Goal: Complete application form

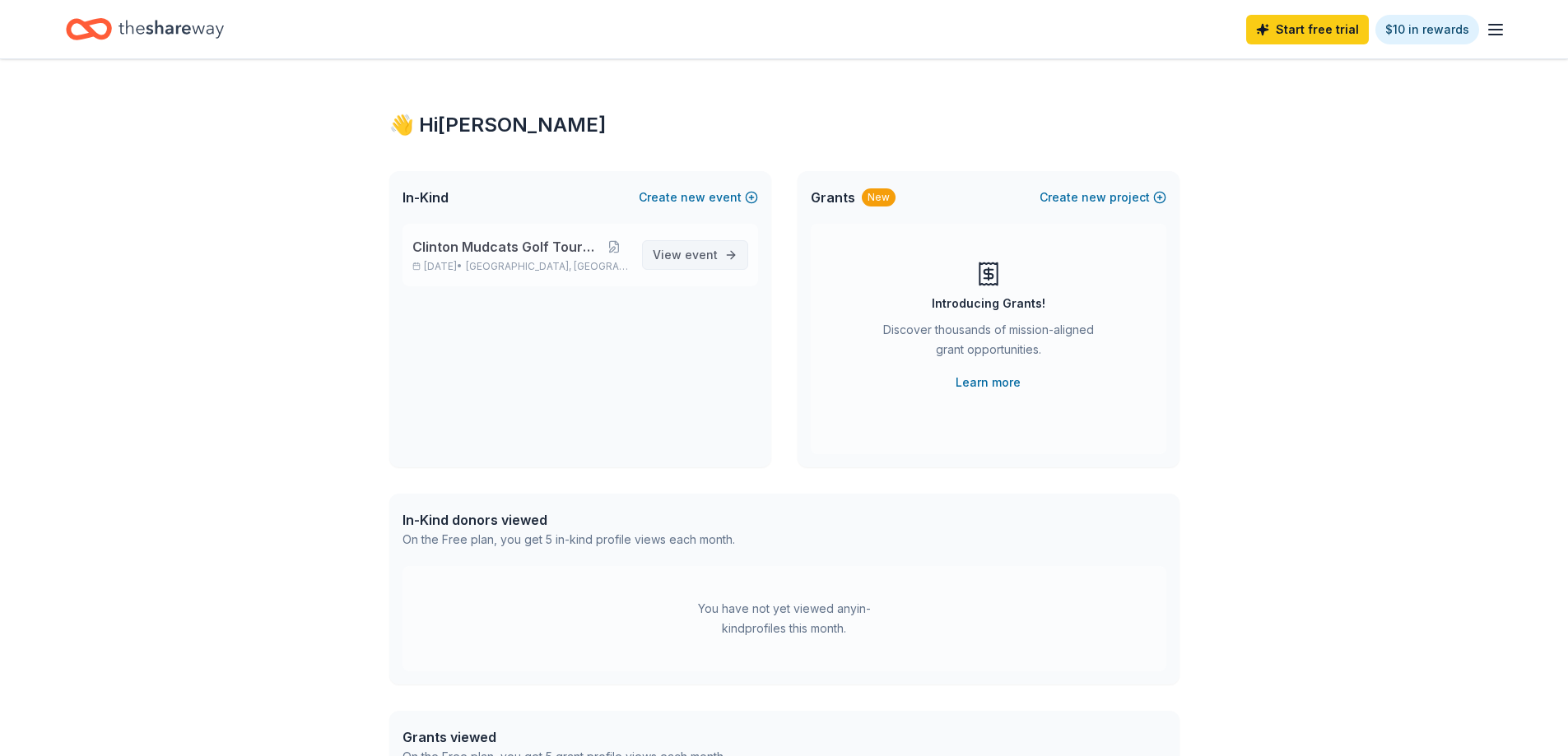
click at [691, 255] on span "event" at bounding box center [701, 255] width 33 height 14
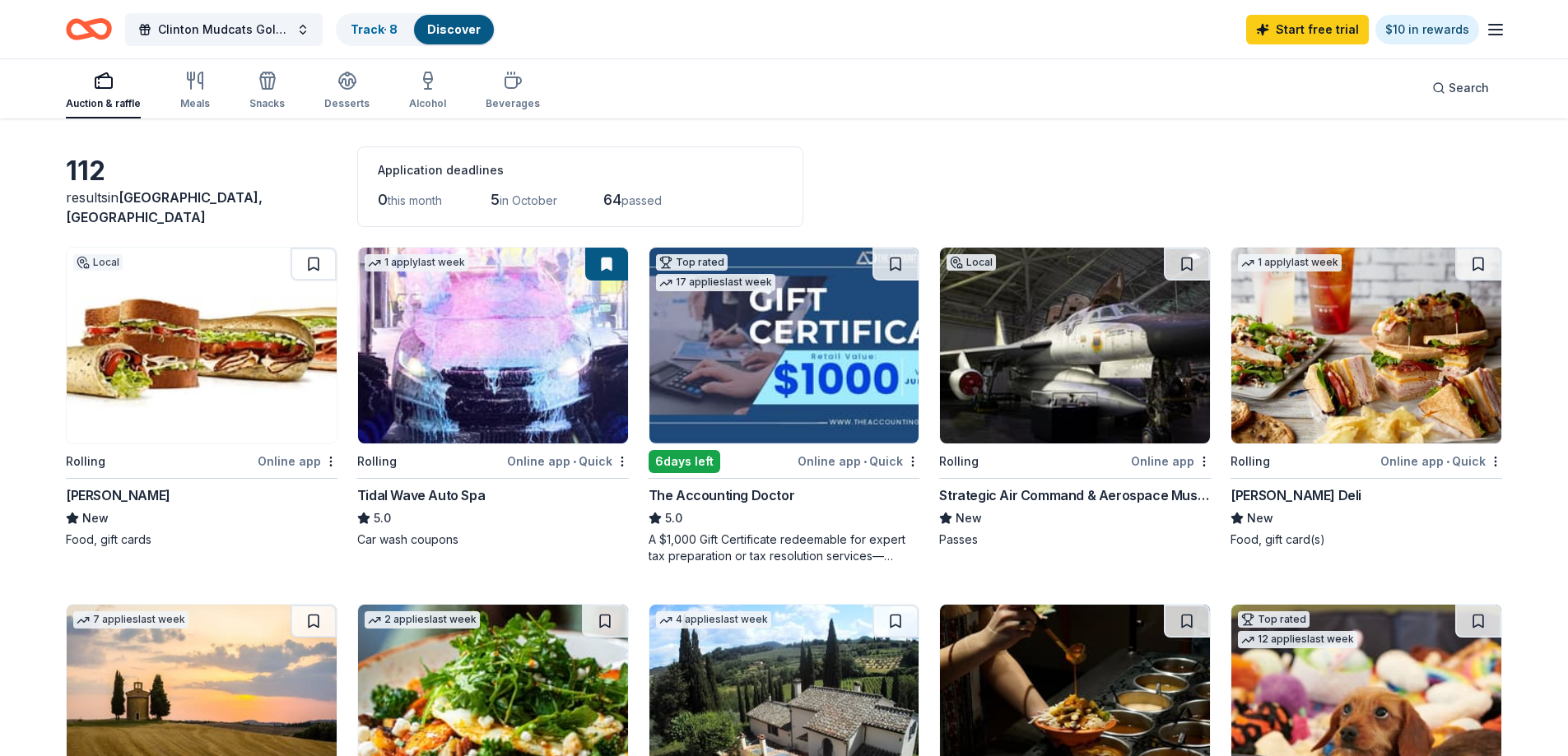
scroll to position [83, 0]
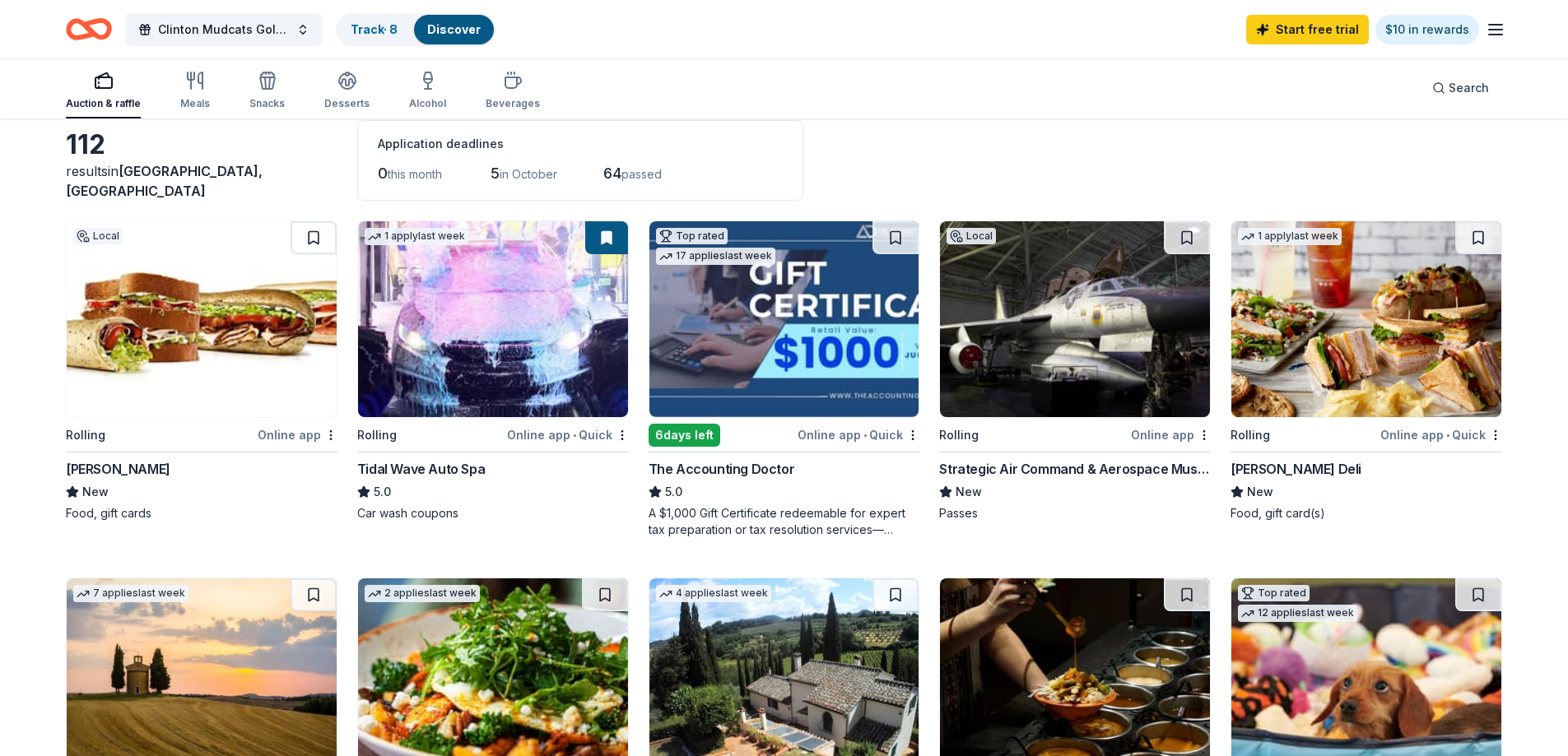
click at [519, 390] on img at bounding box center [493, 319] width 270 height 196
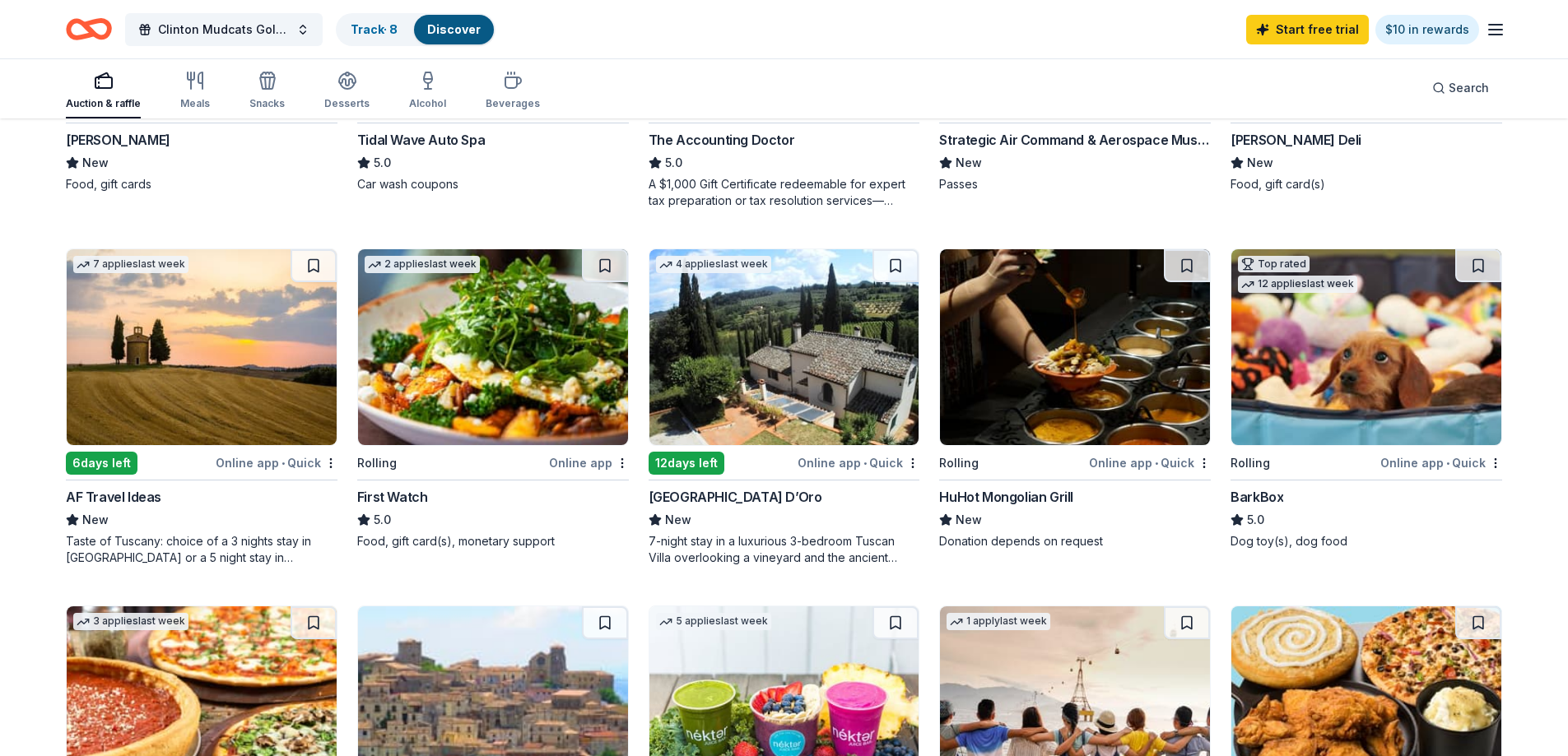
scroll to position [0, 0]
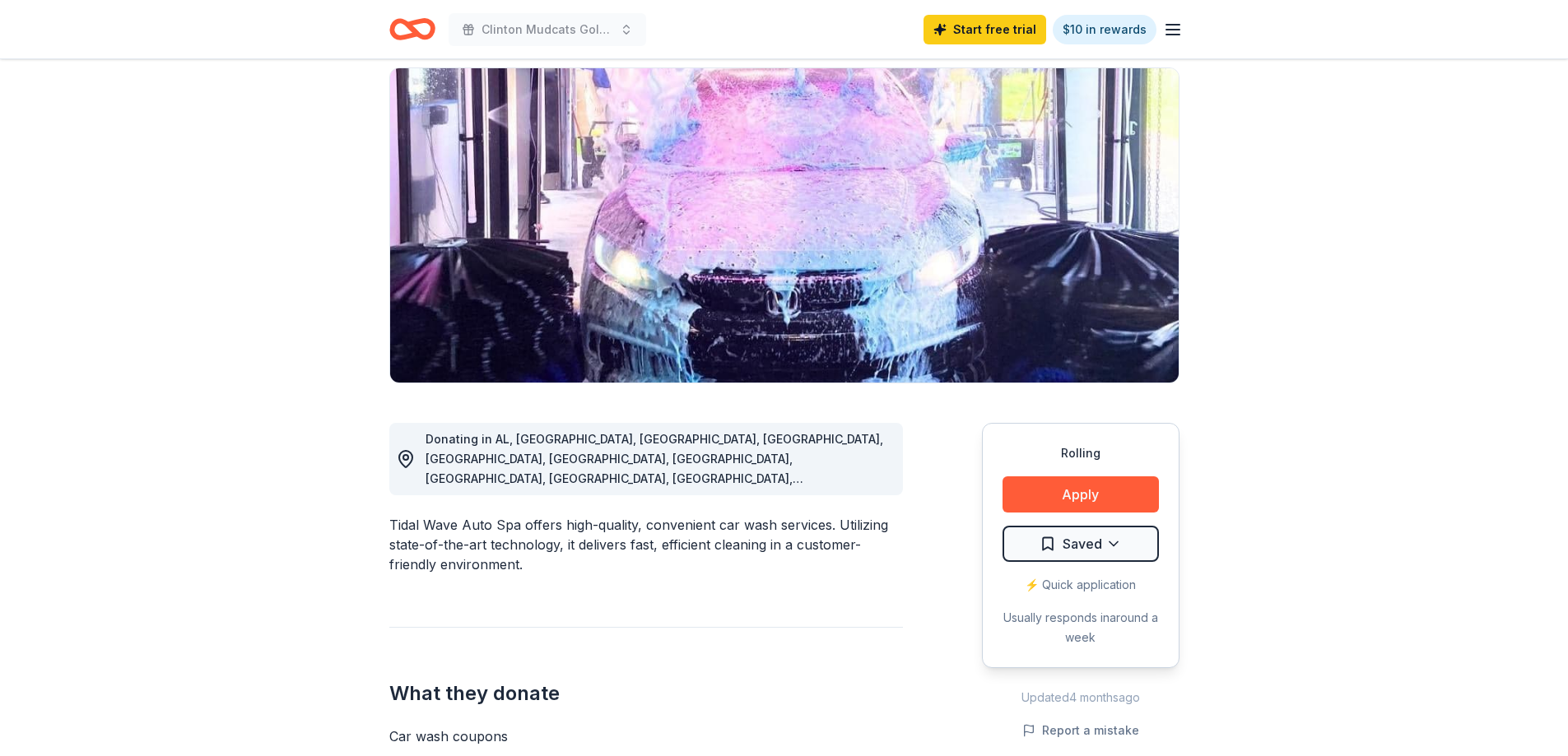
scroll to position [329, 0]
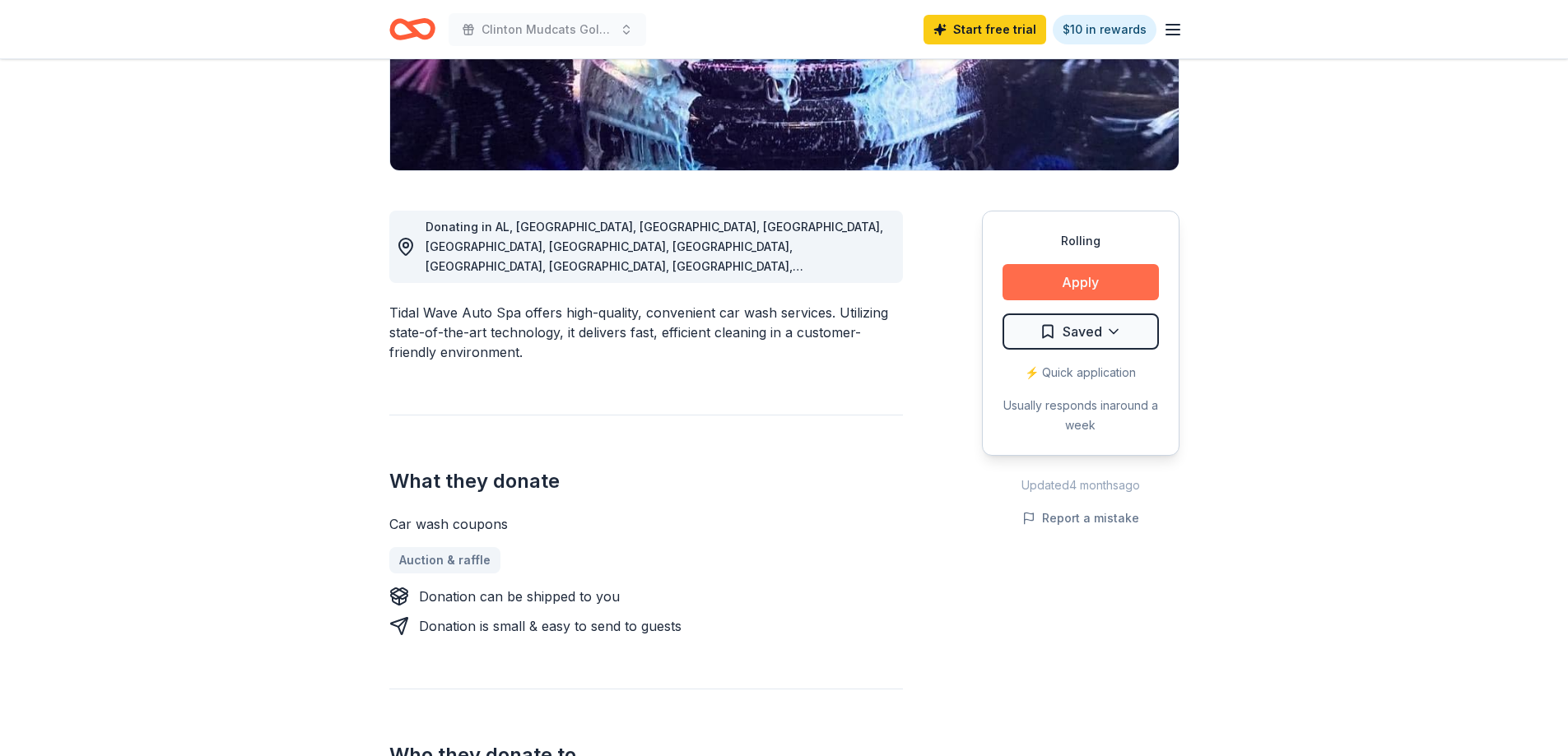
click at [1082, 288] on button "Apply" at bounding box center [1081, 282] width 156 height 36
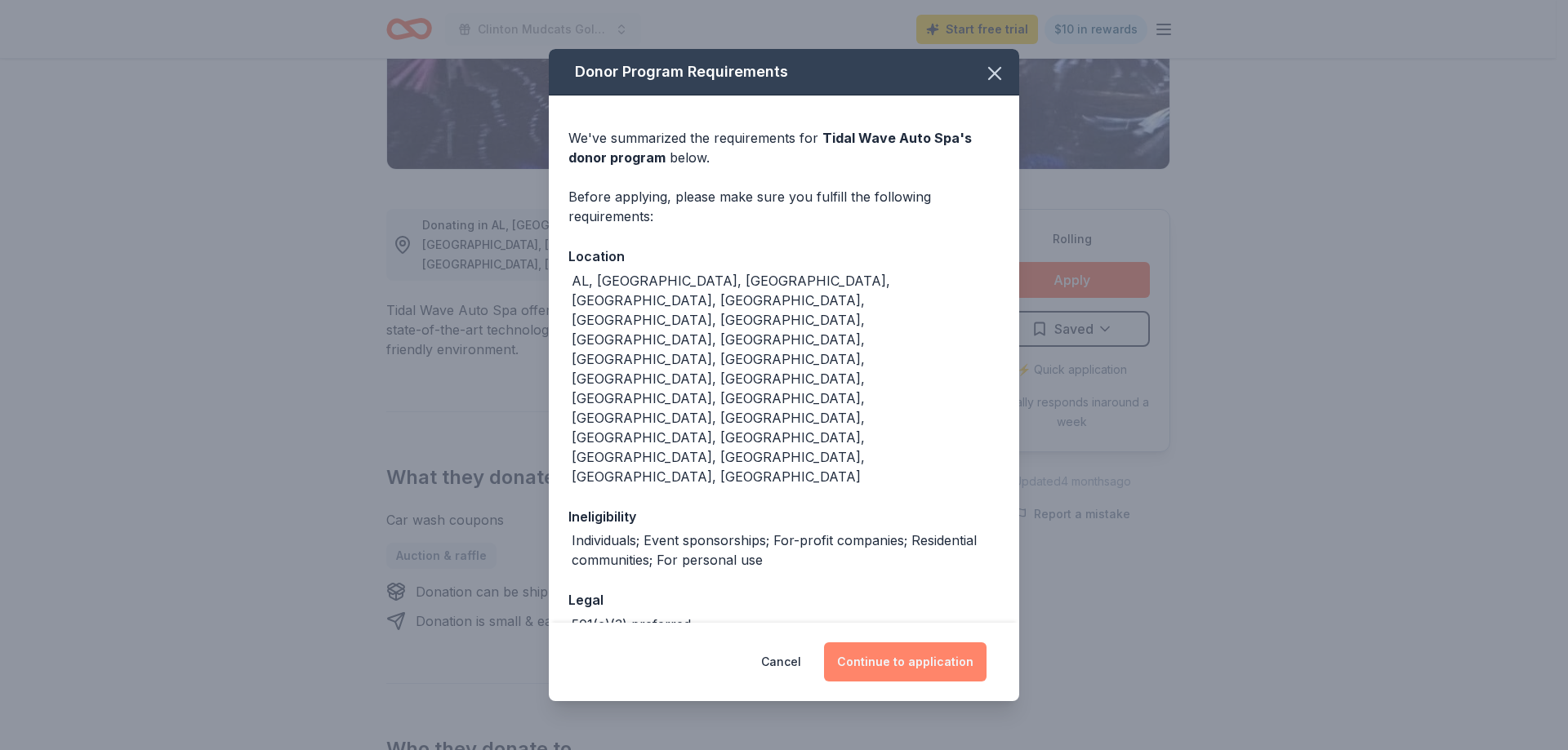
click at [880, 642] on button "Continue to application" at bounding box center [906, 661] width 162 height 39
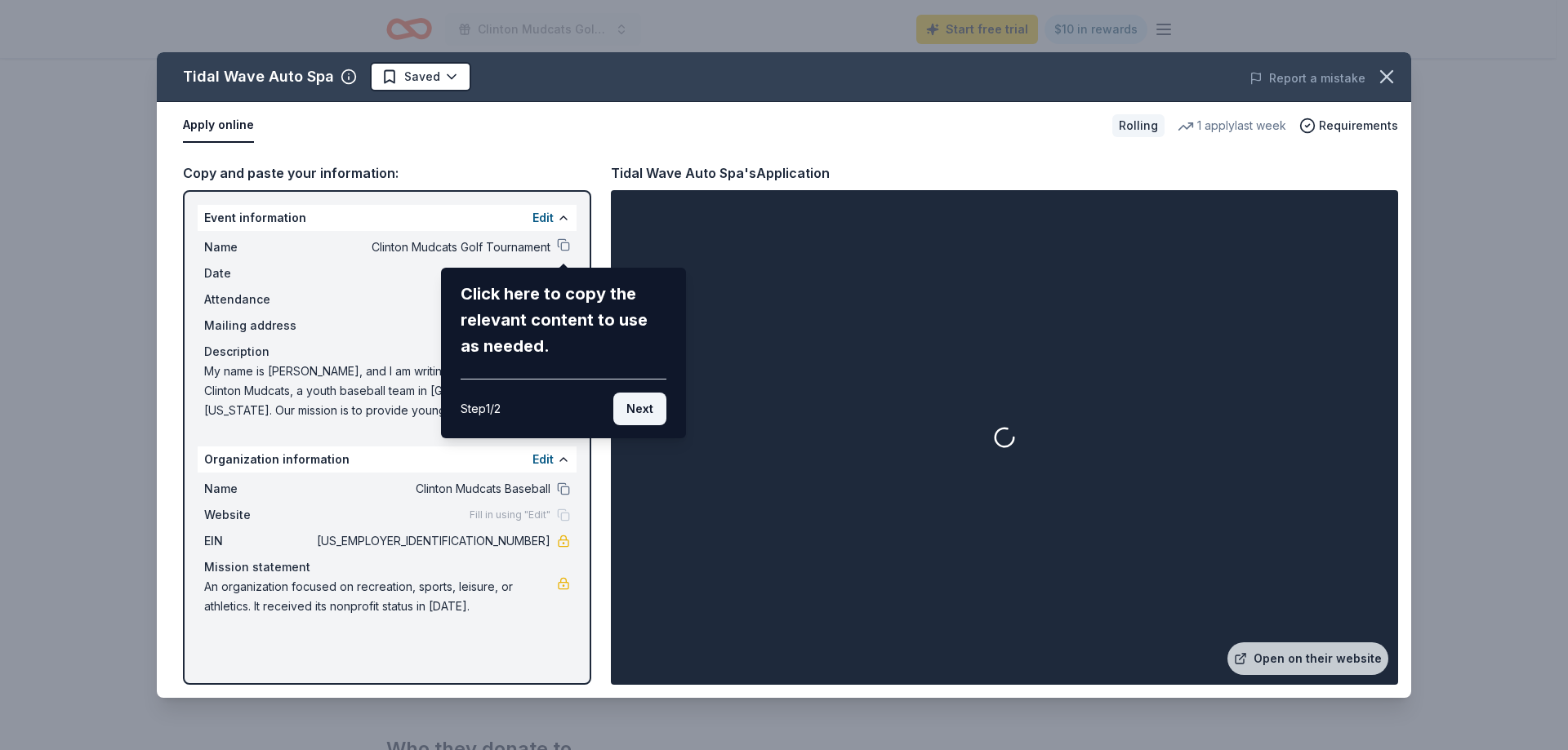
click at [629, 408] on button "Next" at bounding box center [640, 409] width 53 height 33
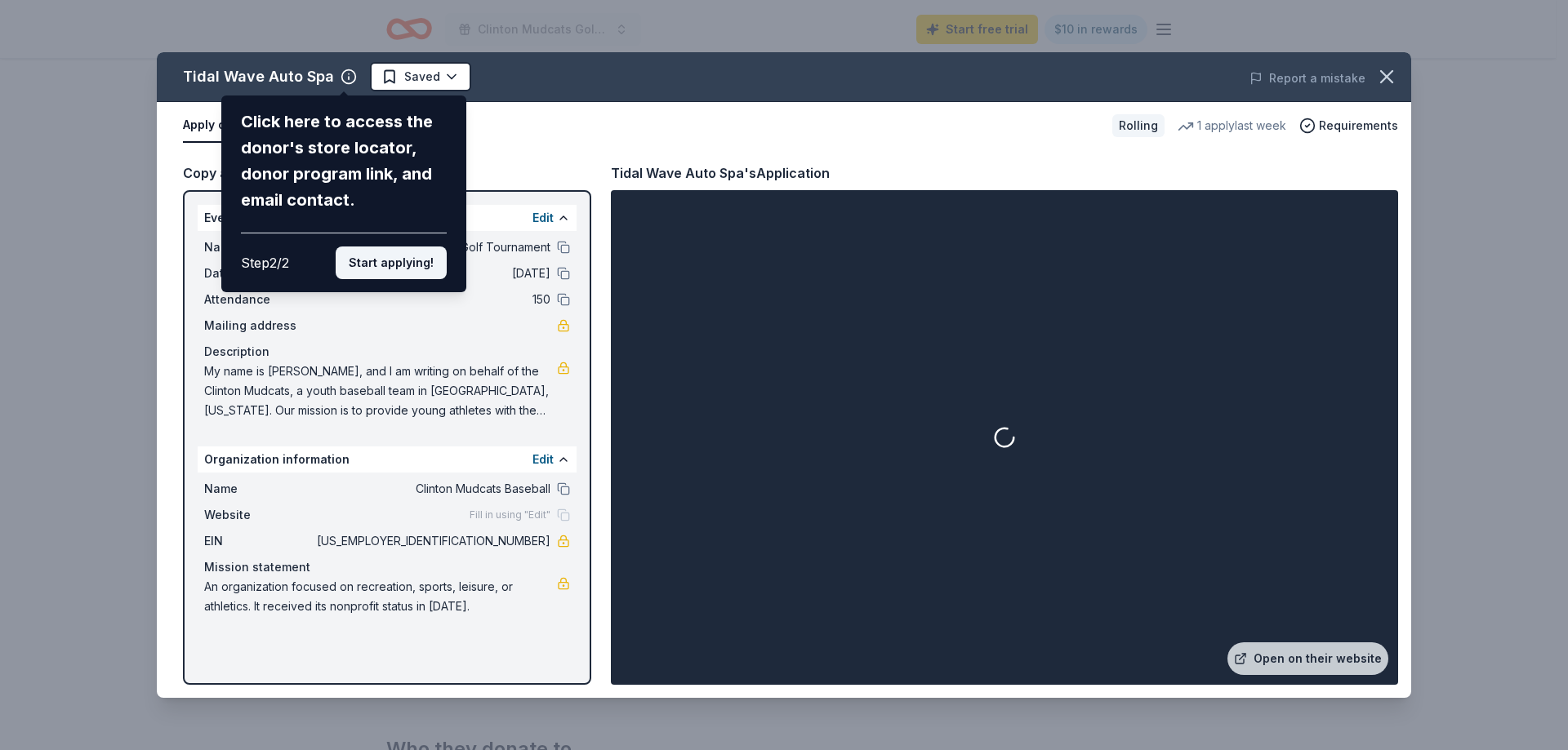
click at [387, 266] on button "Start applying!" at bounding box center [391, 263] width 111 height 33
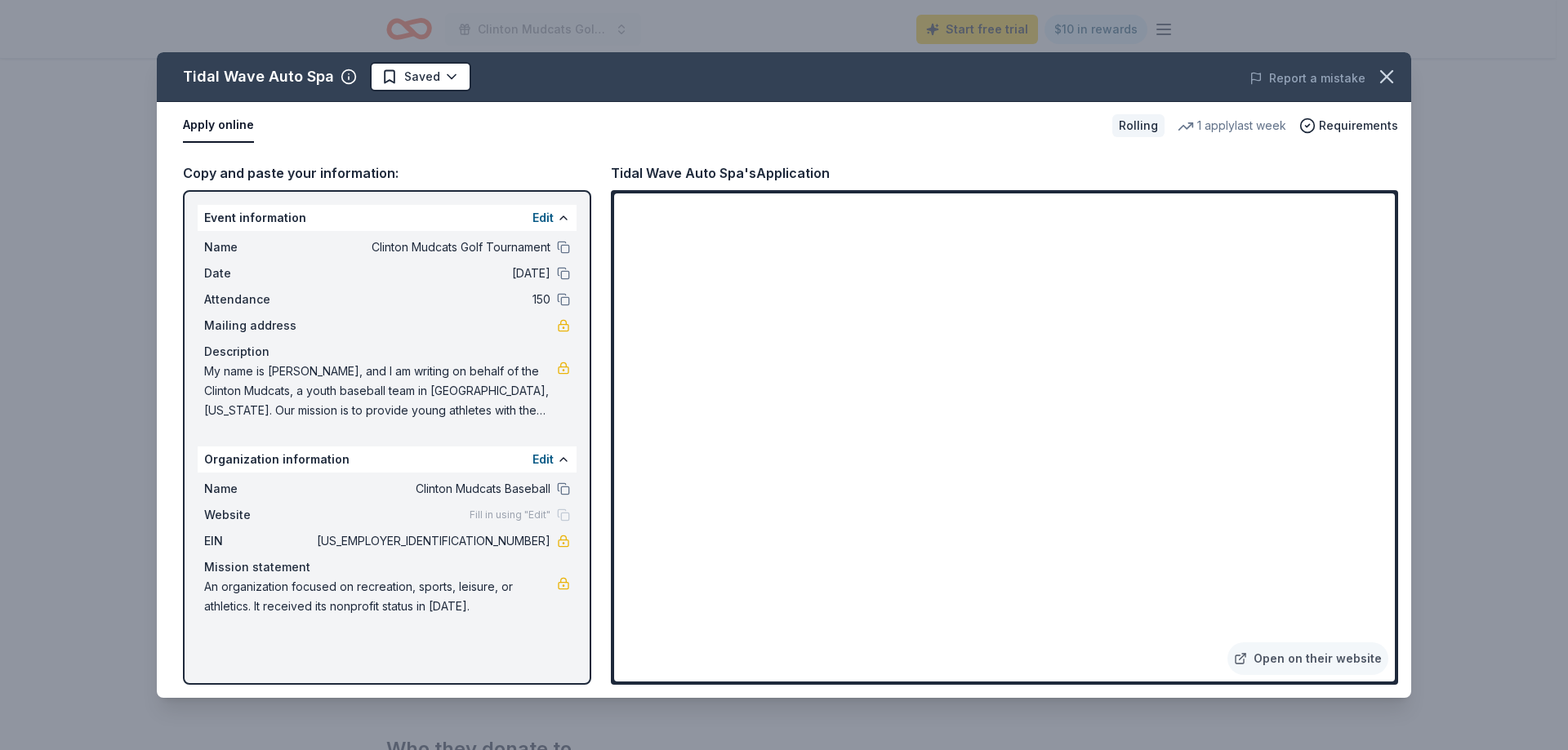
click at [303, 322] on span "Mailing address" at bounding box center [259, 326] width 110 height 20
click at [563, 245] on button at bounding box center [563, 247] width 13 height 13
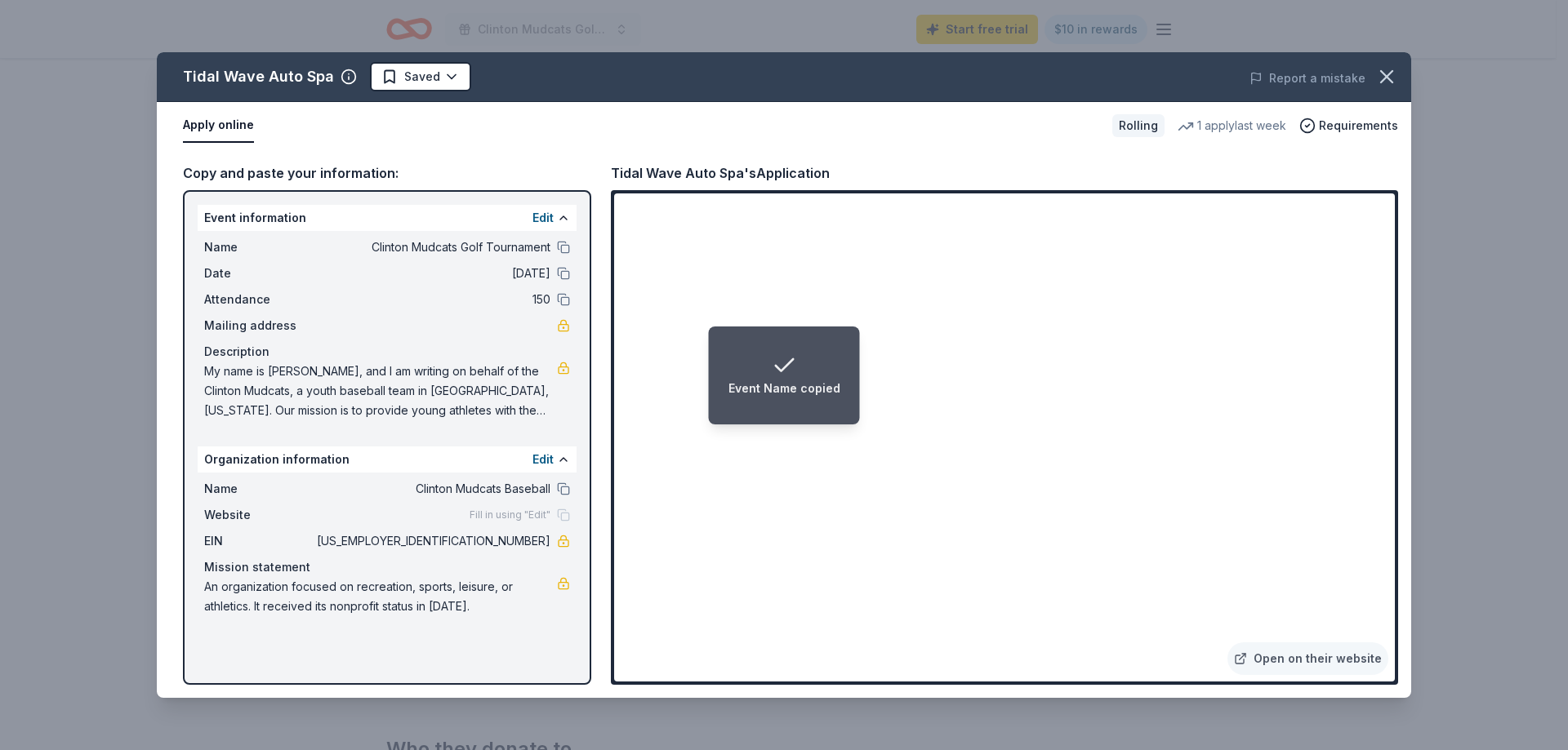
click at [815, 328] on li "Event Name copied" at bounding box center [784, 376] width 151 height 98
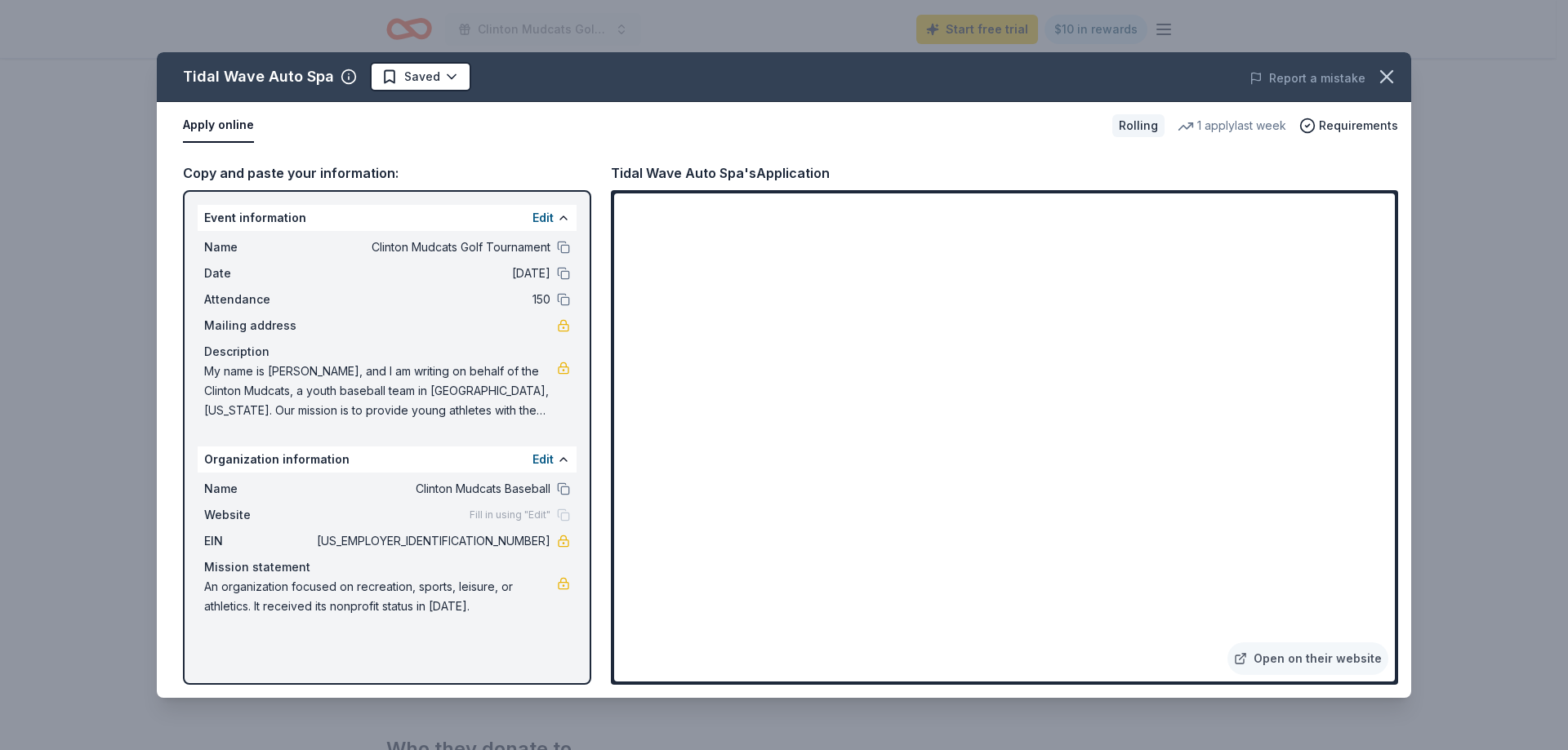
click at [609, 573] on div "Copy and paste your information: Event information Edit Name Clinton Mudcats Go…" at bounding box center [784, 423] width 1255 height 548
drag, startPoint x: 486, startPoint y: 541, endPoint x: 646, endPoint y: 514, distance: 162.3
click at [547, 543] on span "93-3277218" at bounding box center [432, 541] width 237 height 20
click at [1384, 72] on icon "button" at bounding box center [1387, 77] width 23 height 23
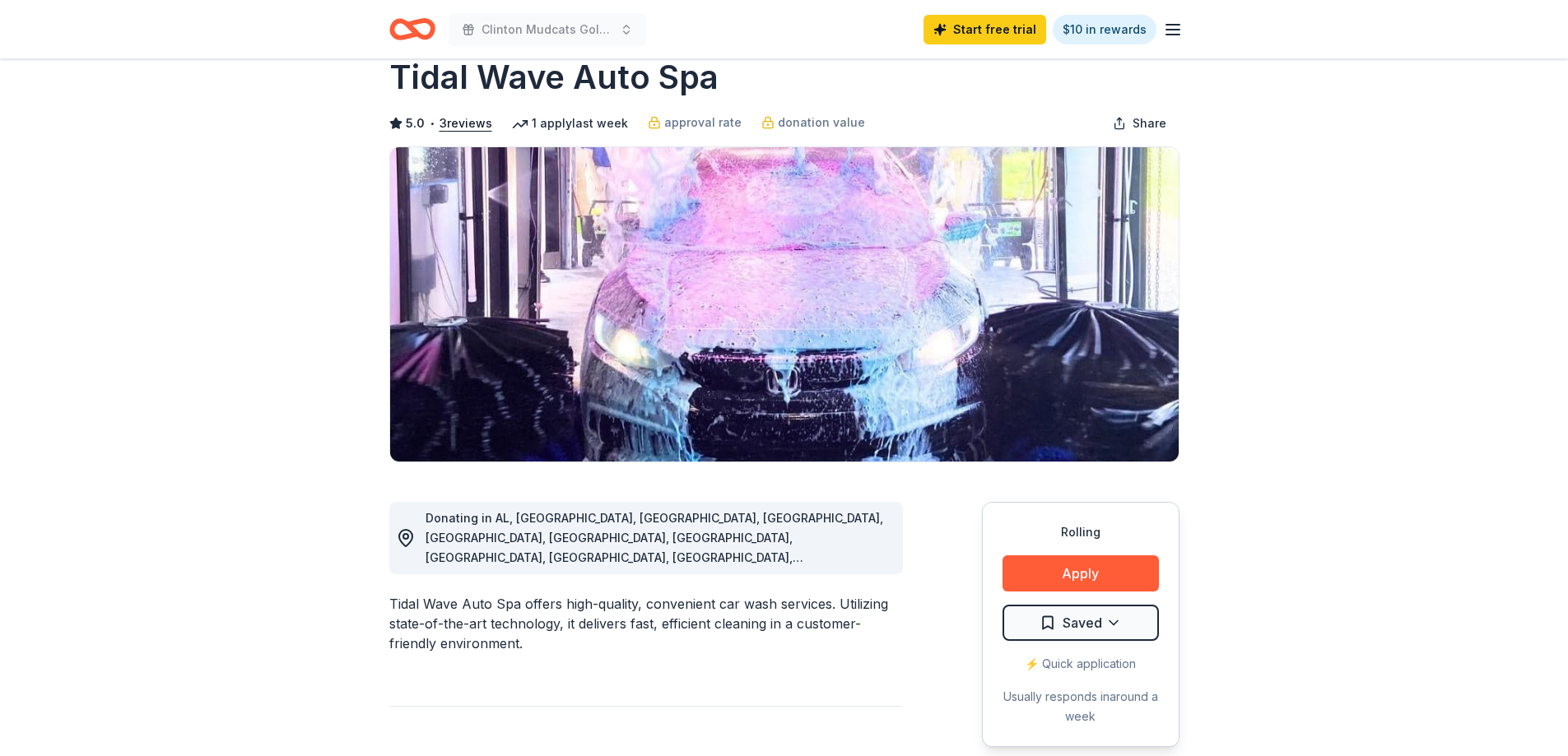
scroll to position [0, 0]
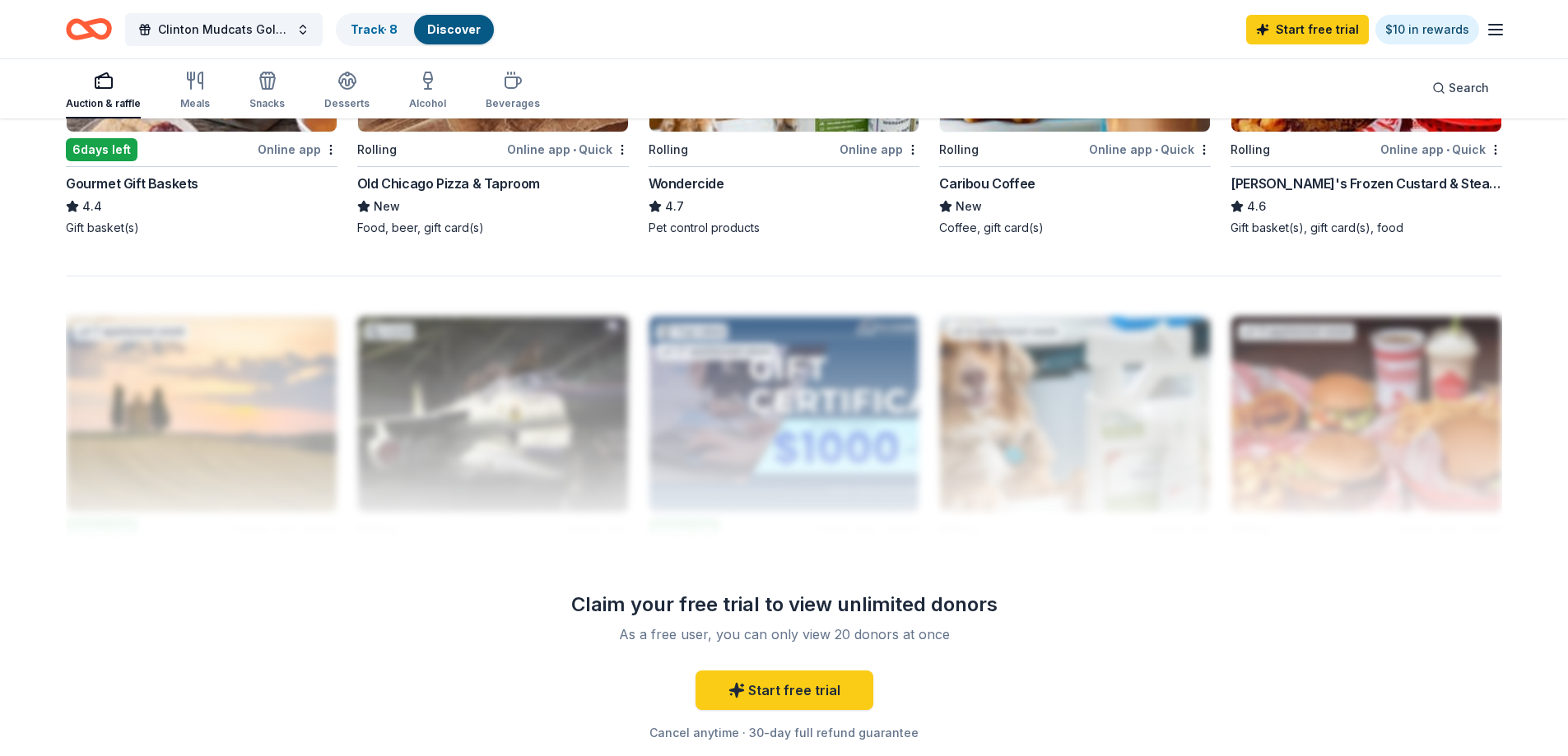
scroll to position [1235, 0]
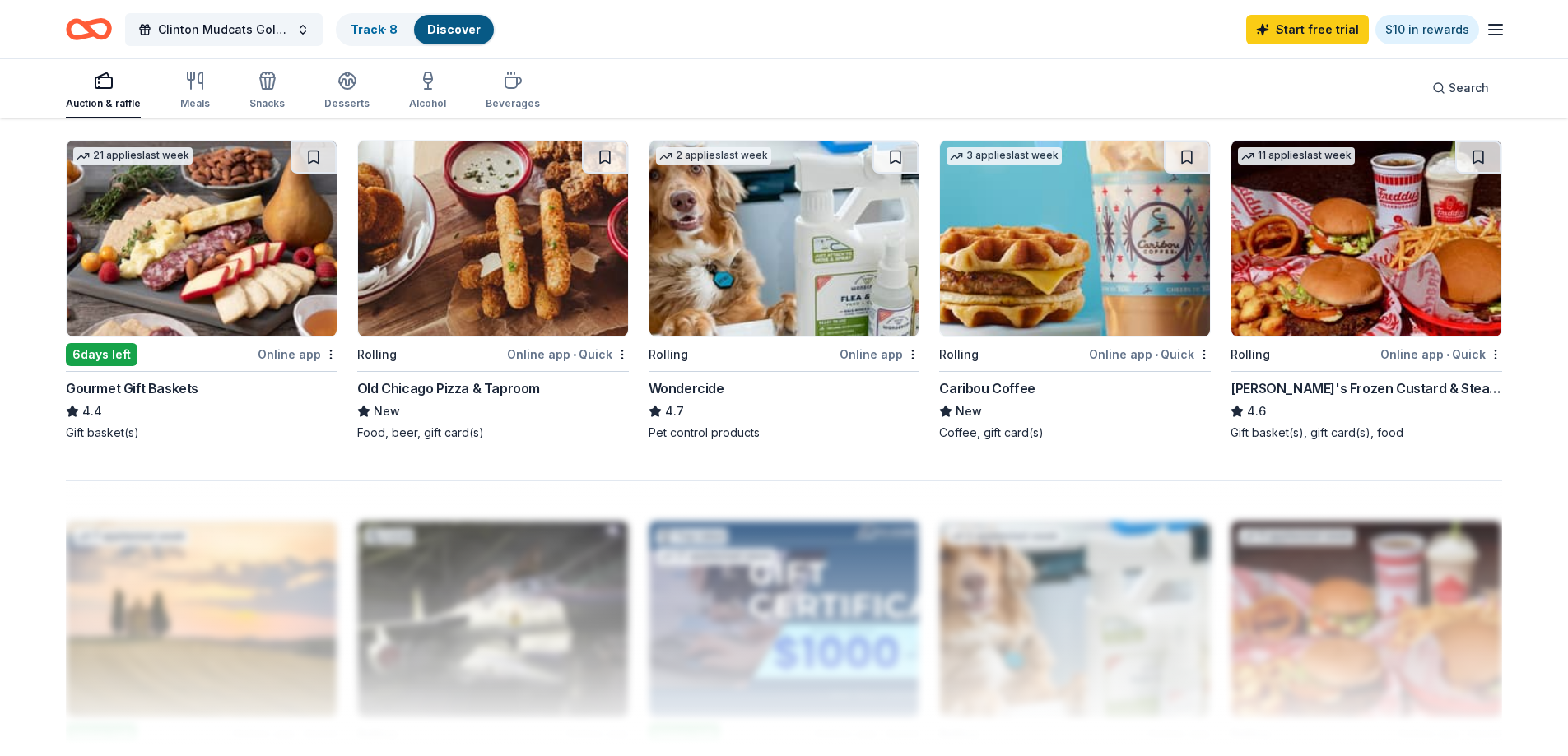
click at [1416, 229] on img at bounding box center [1366, 238] width 270 height 196
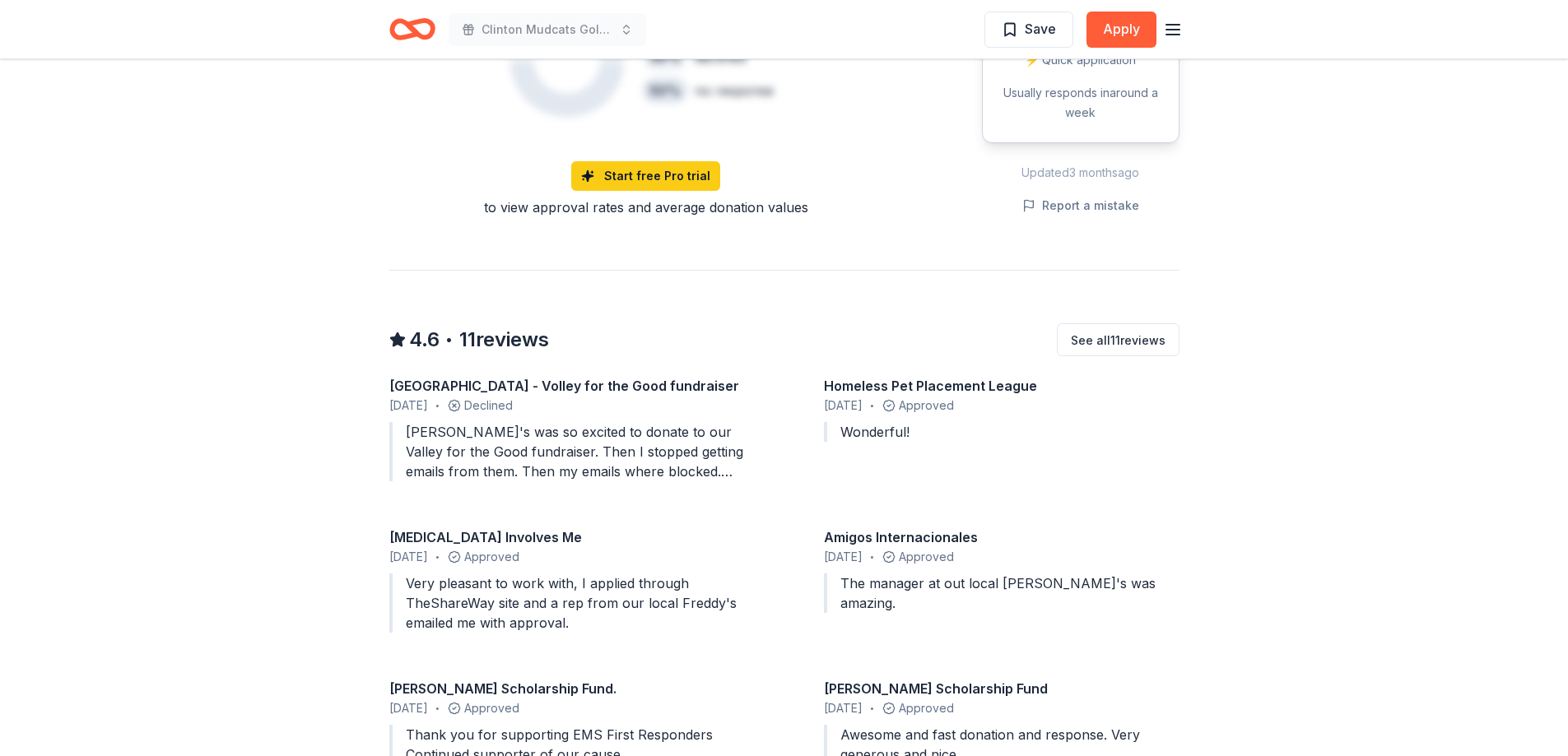
scroll to position [1316, 0]
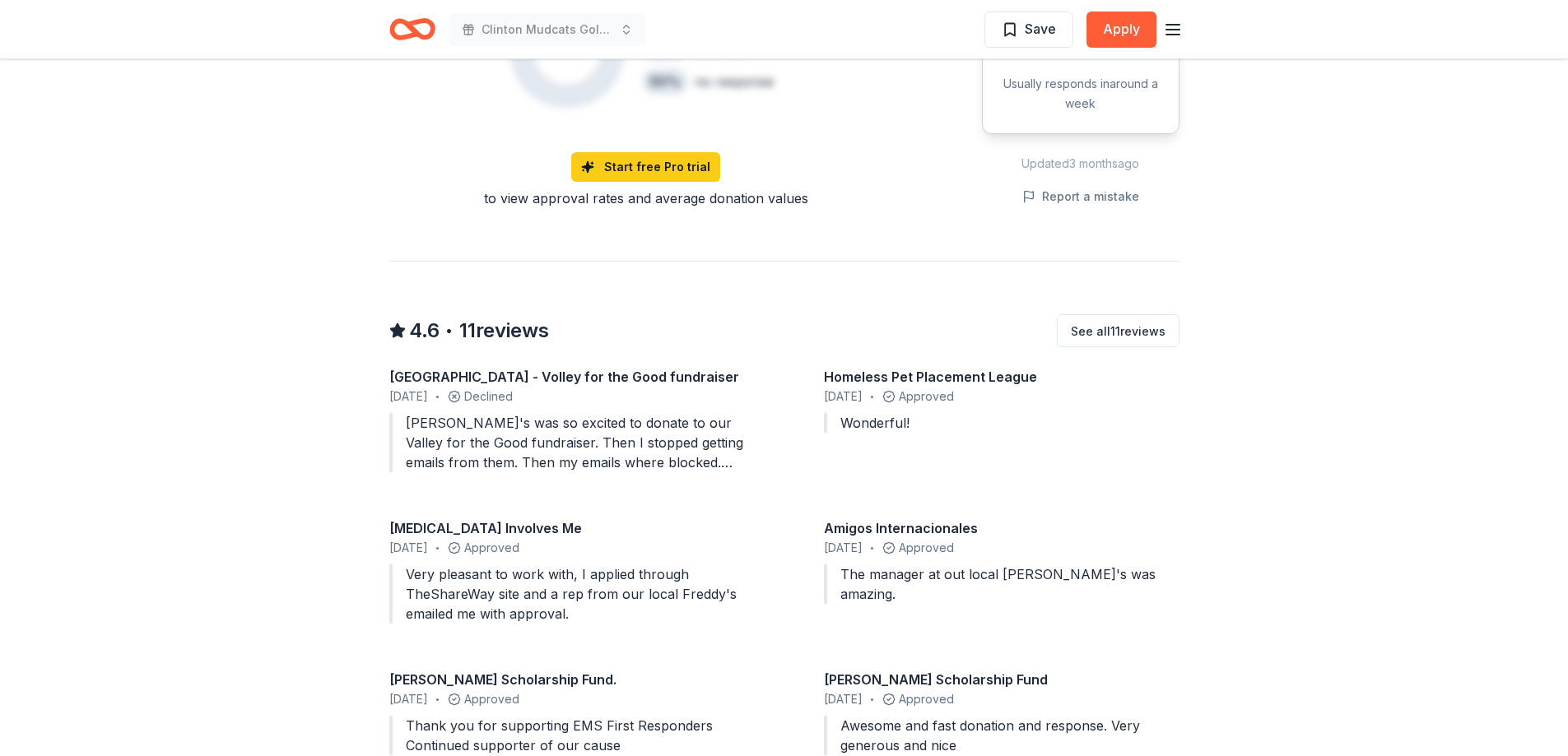
click at [660, 413] on div "[PERSON_NAME]'s was so excited to donate to our Valley for the Good fundraiser.…" at bounding box center [567, 442] width 355 height 59
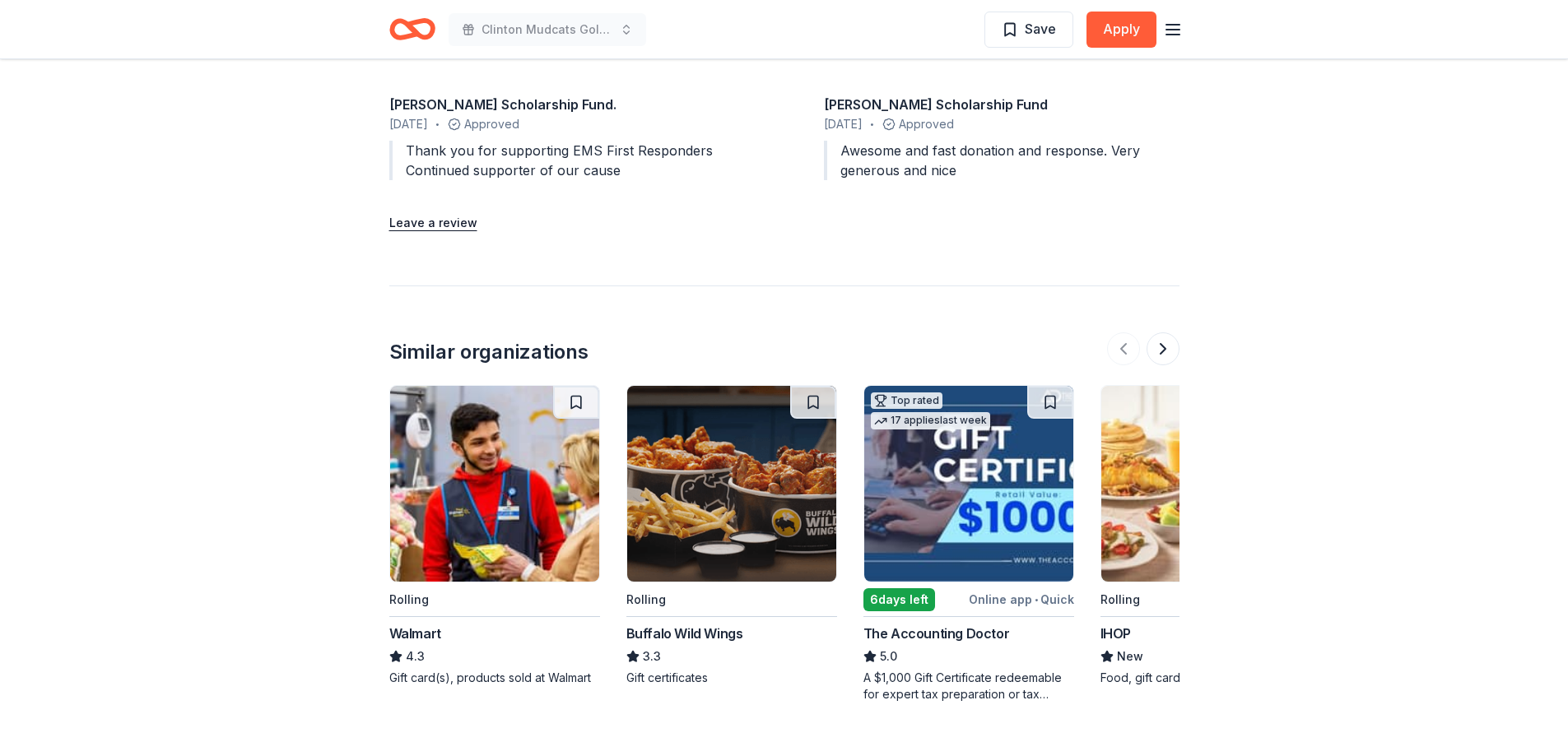
scroll to position [1893, 0]
click at [1166, 332] on button at bounding box center [1163, 348] width 33 height 33
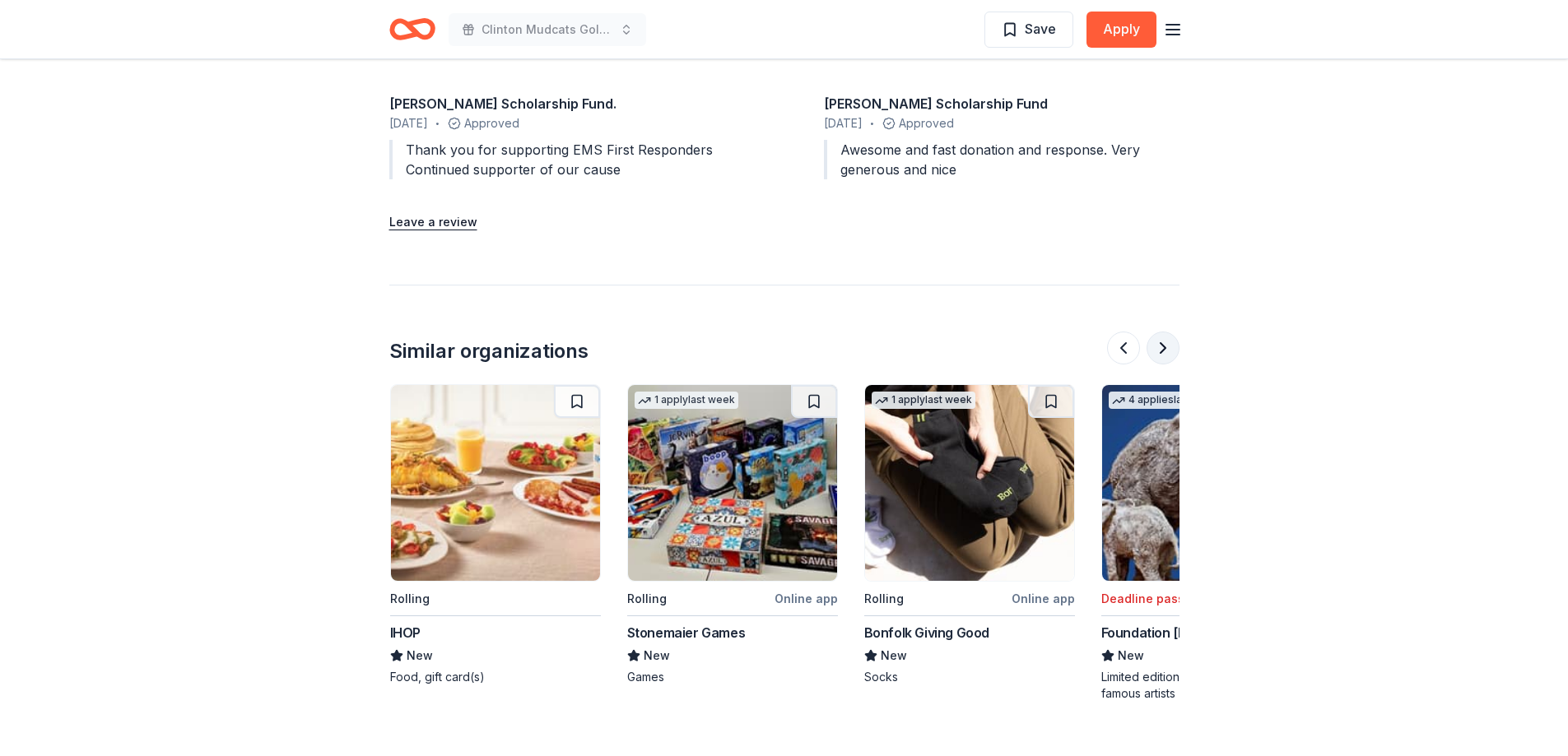
scroll to position [0, 711]
click at [1123, 332] on button at bounding box center [1124, 348] width 33 height 33
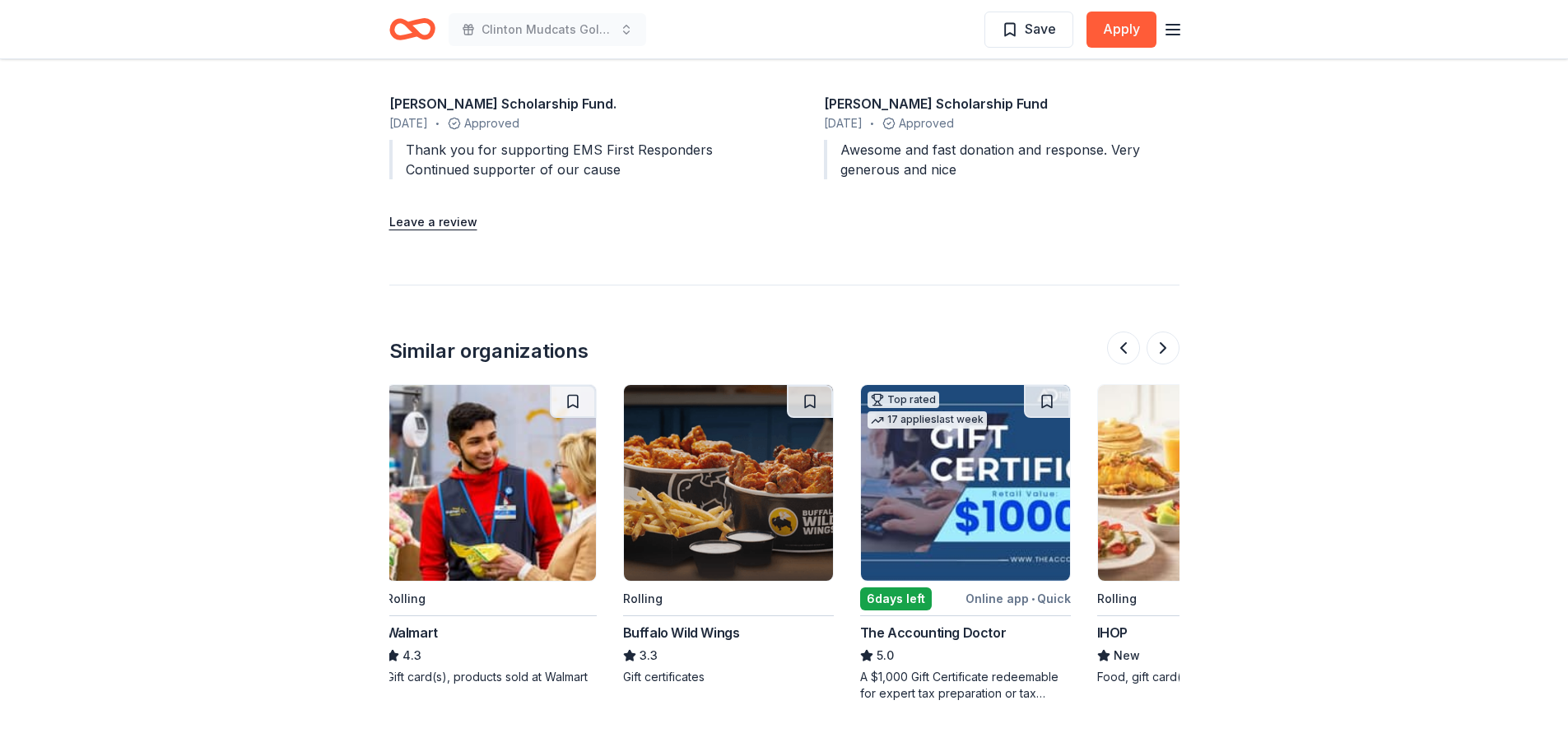
scroll to position [0, 0]
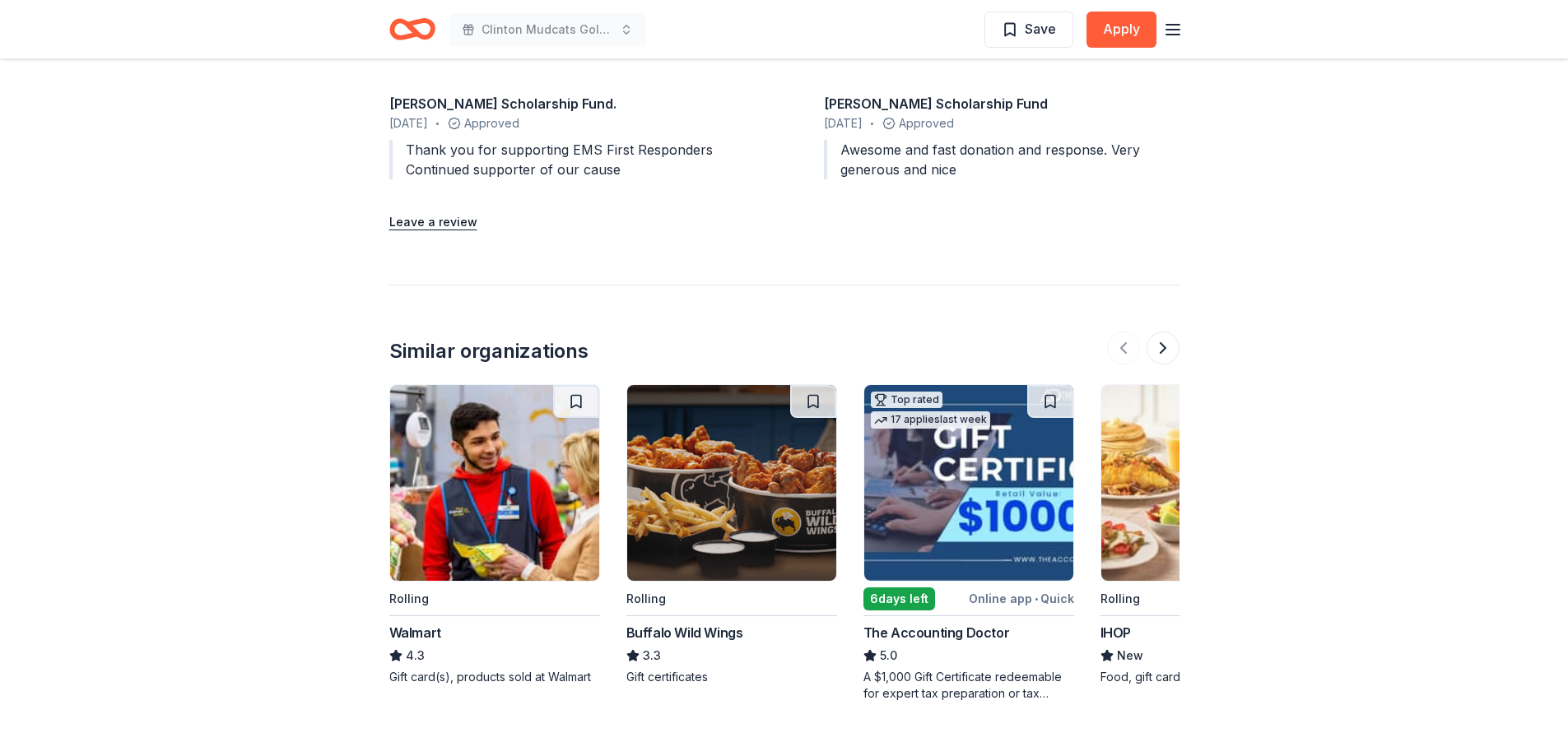
click at [727, 439] on img at bounding box center [732, 482] width 209 height 196
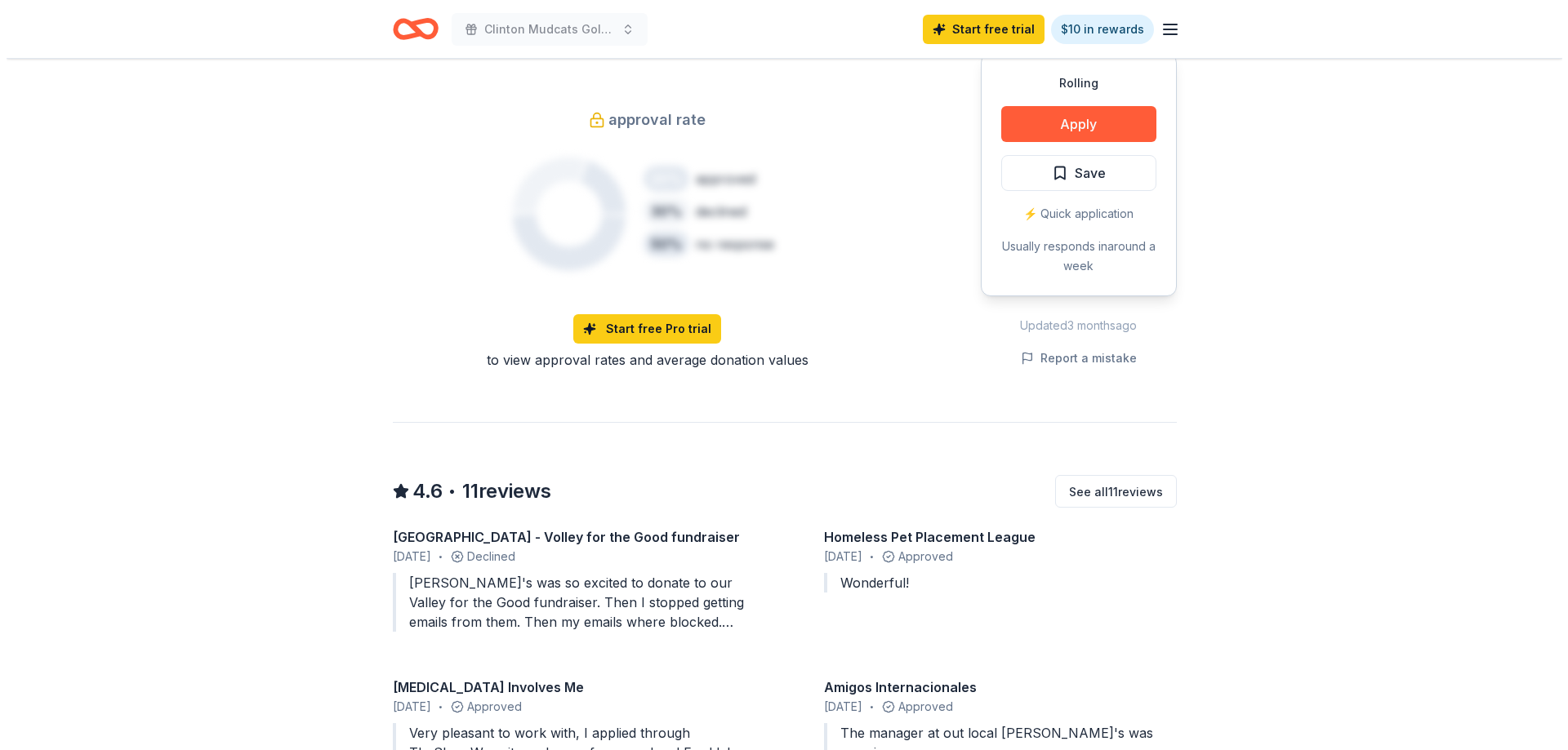
scroll to position [979, 0]
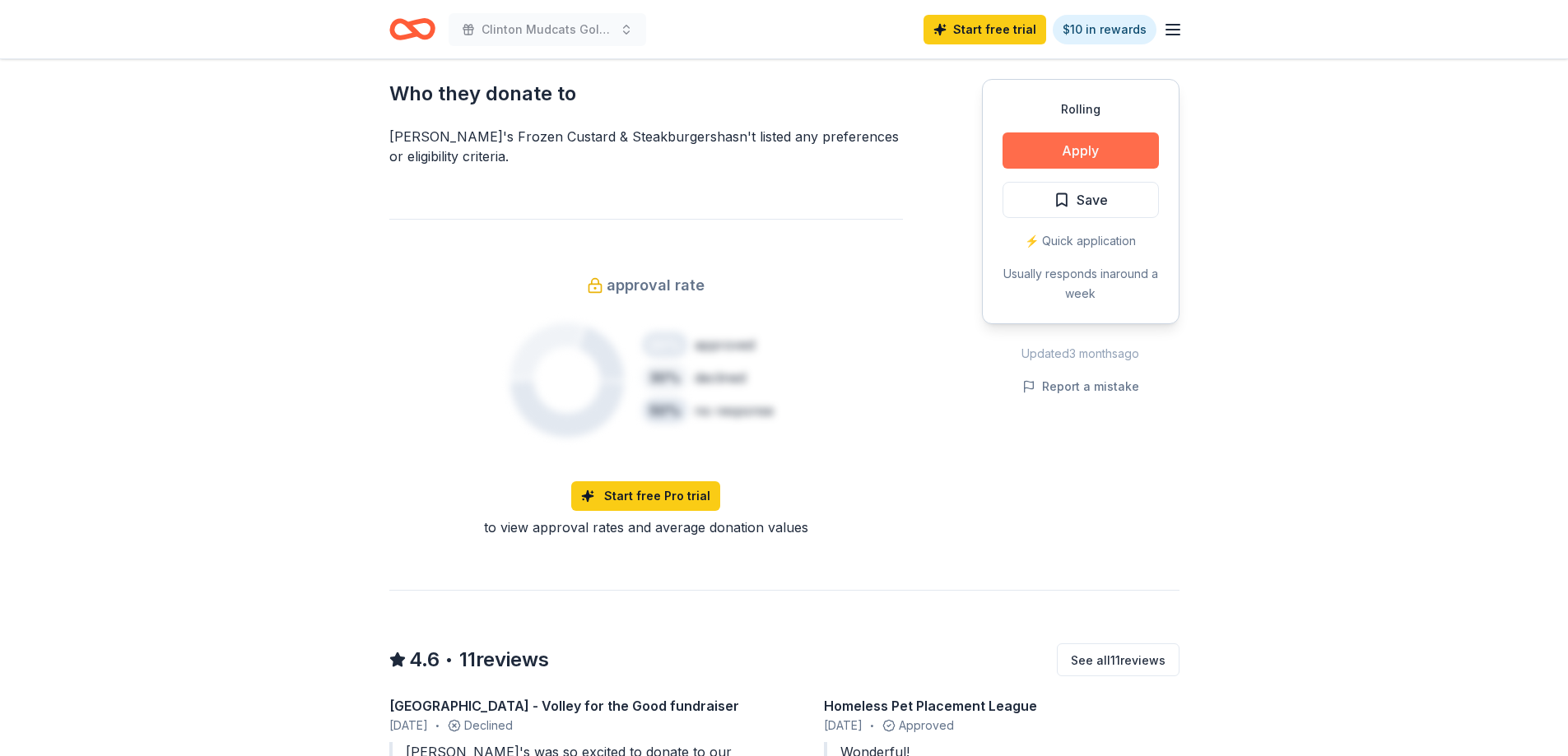
click at [1082, 149] on button "Apply" at bounding box center [1081, 150] width 156 height 36
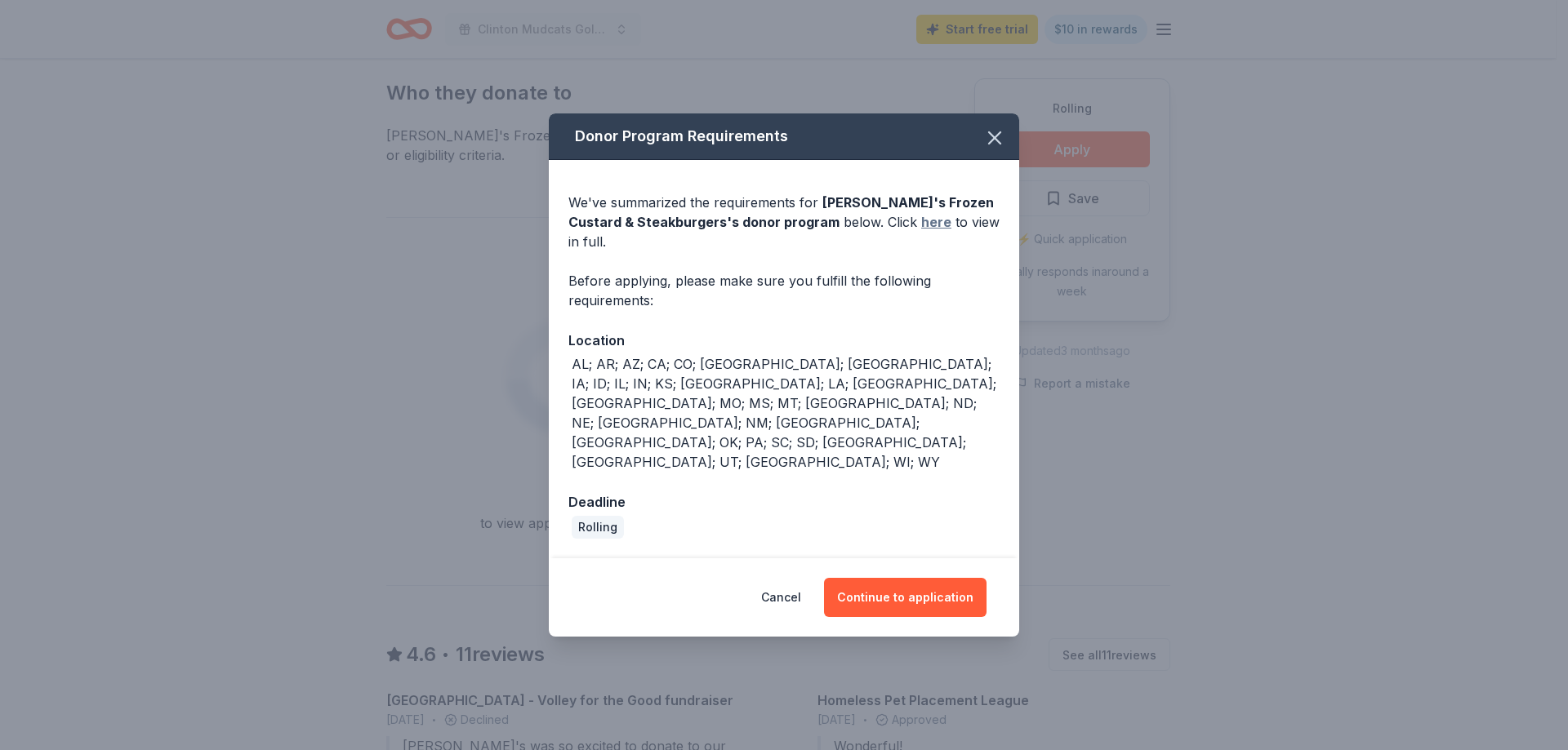
click at [921, 232] on link "here" at bounding box center [936, 222] width 30 height 20
click at [626, 230] on span "Freddy's Frozen Custard & Steakburgers 's donor program" at bounding box center [781, 212] width 425 height 36
click at [925, 578] on button "Continue to application" at bounding box center [906, 597] width 162 height 39
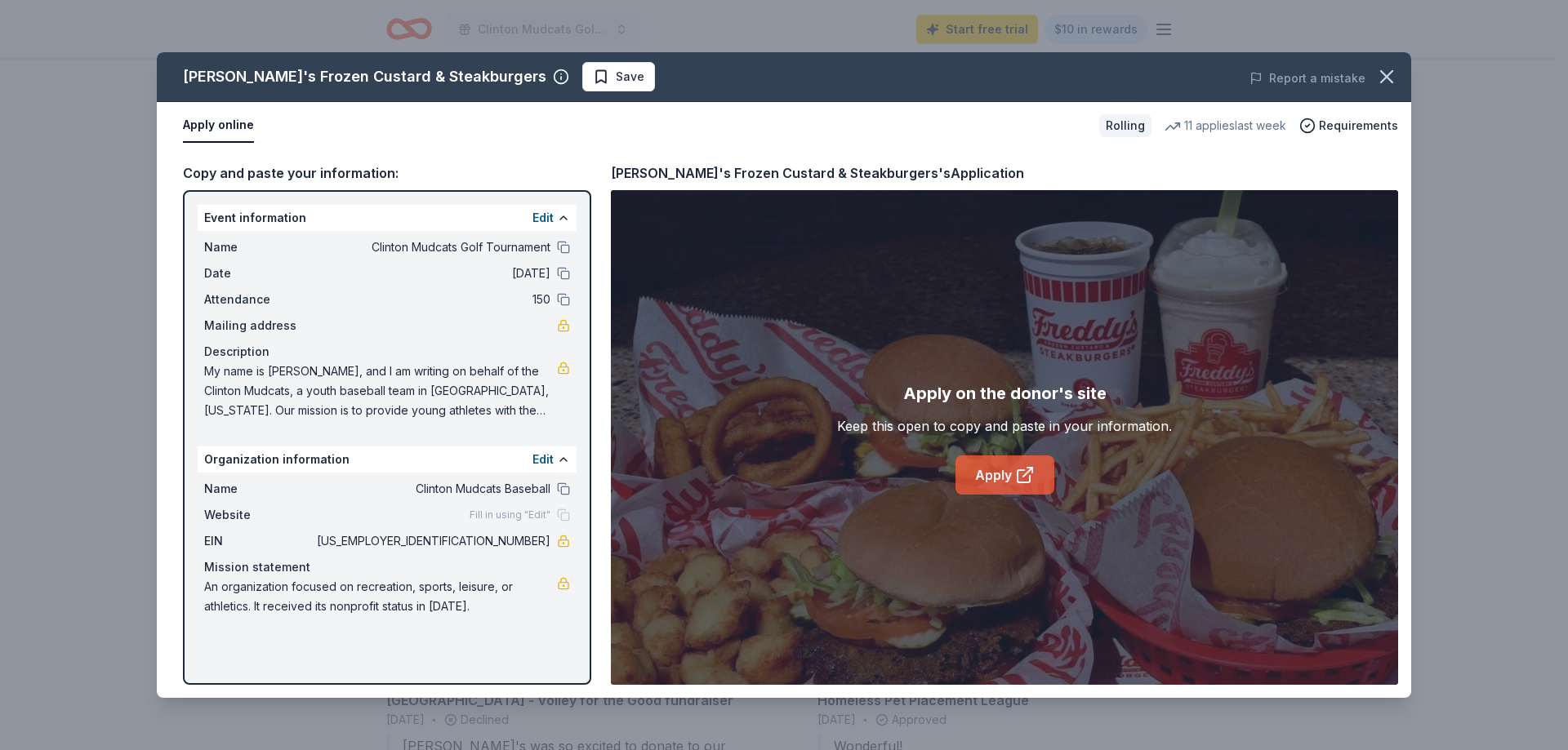
click at [1002, 477] on link "Apply" at bounding box center [1005, 474] width 99 height 39
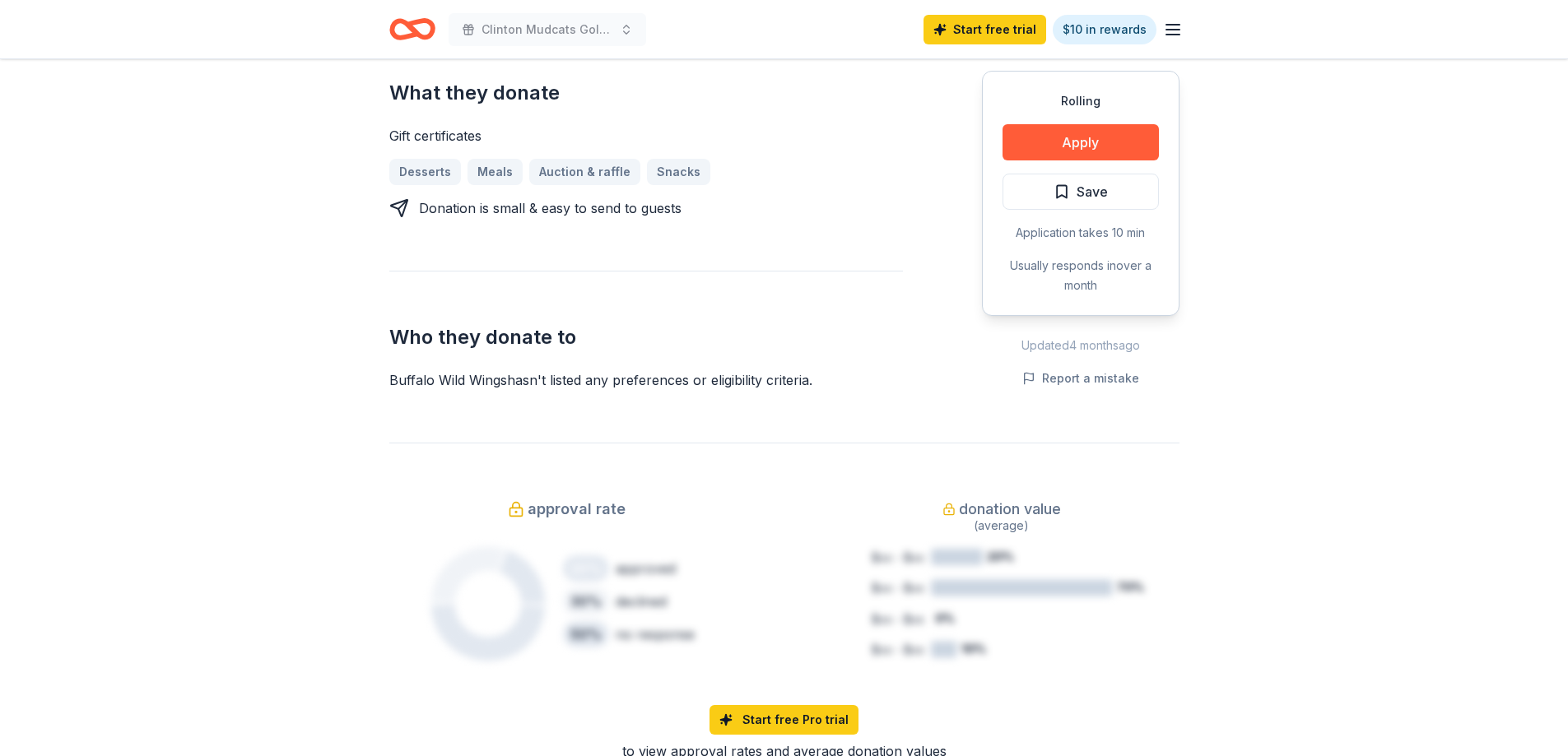
scroll to position [576, 0]
